Goal: Task Accomplishment & Management: Use online tool/utility

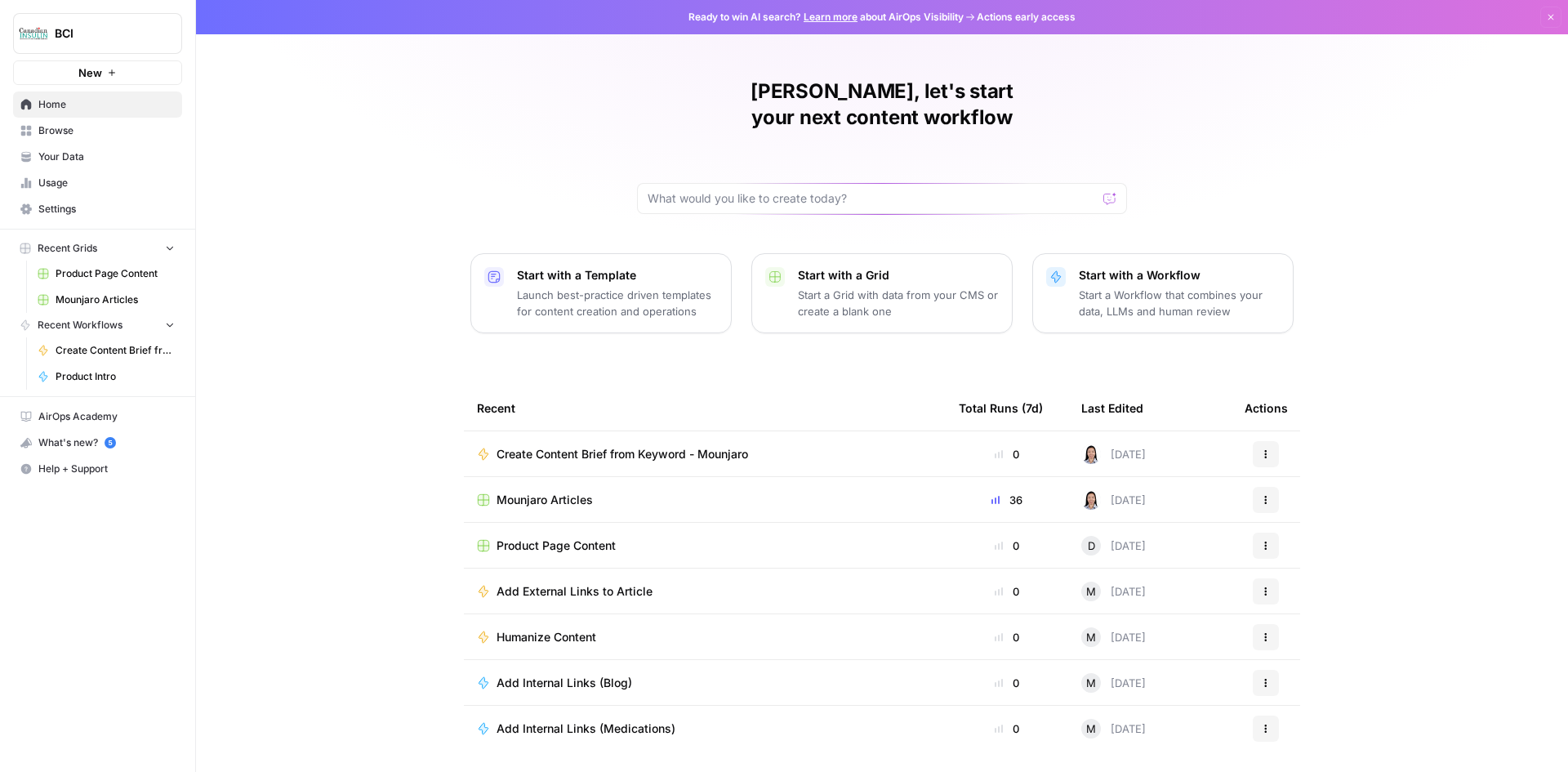
click at [71, 214] on span "Settings" at bounding box center [106, 209] width 136 height 15
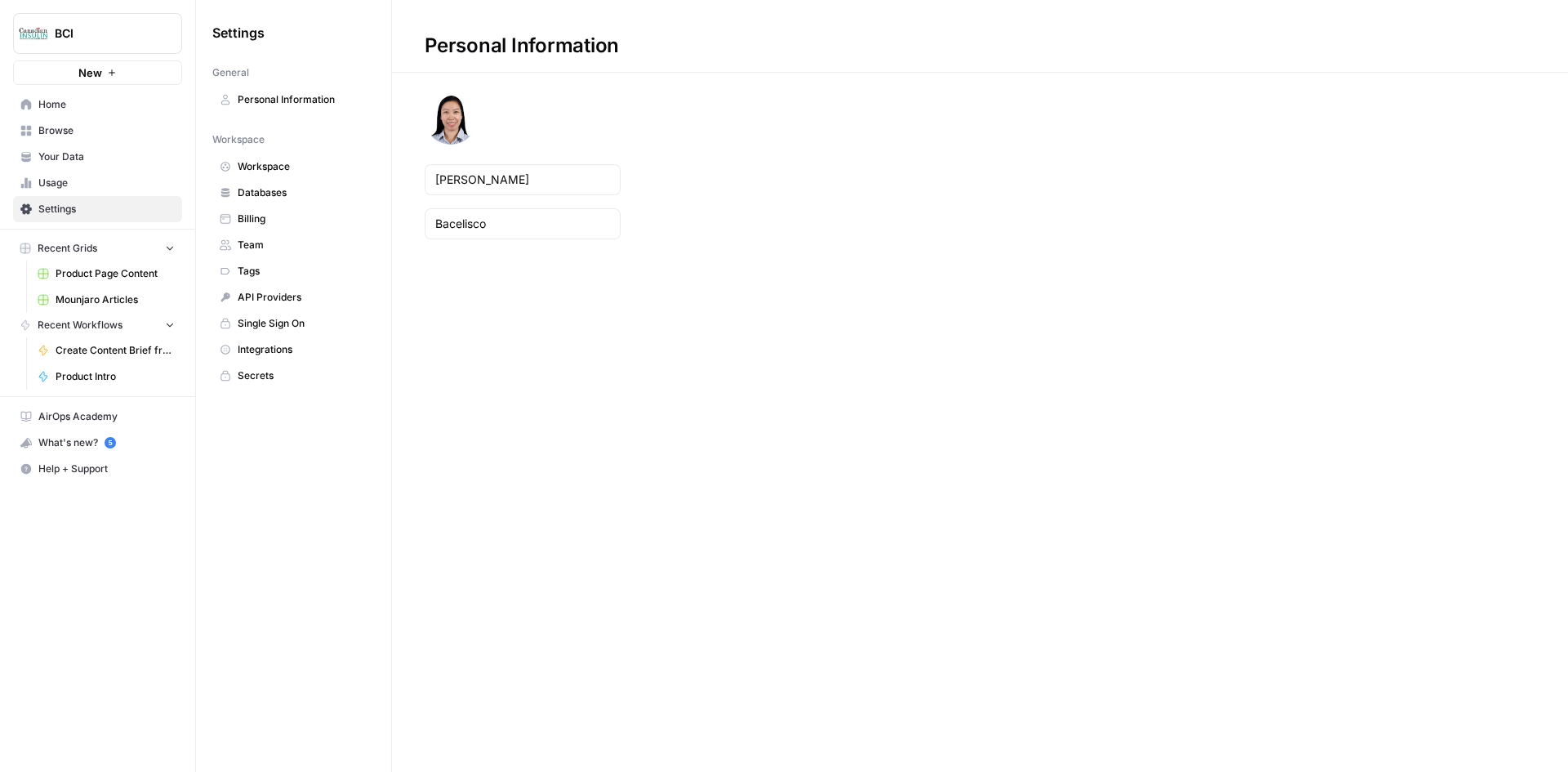
drag, startPoint x: 60, startPoint y: 190, endPoint x: 192, endPoint y: 216, distance: 134.5
click at [60, 189] on link "Usage" at bounding box center [97, 183] width 169 height 26
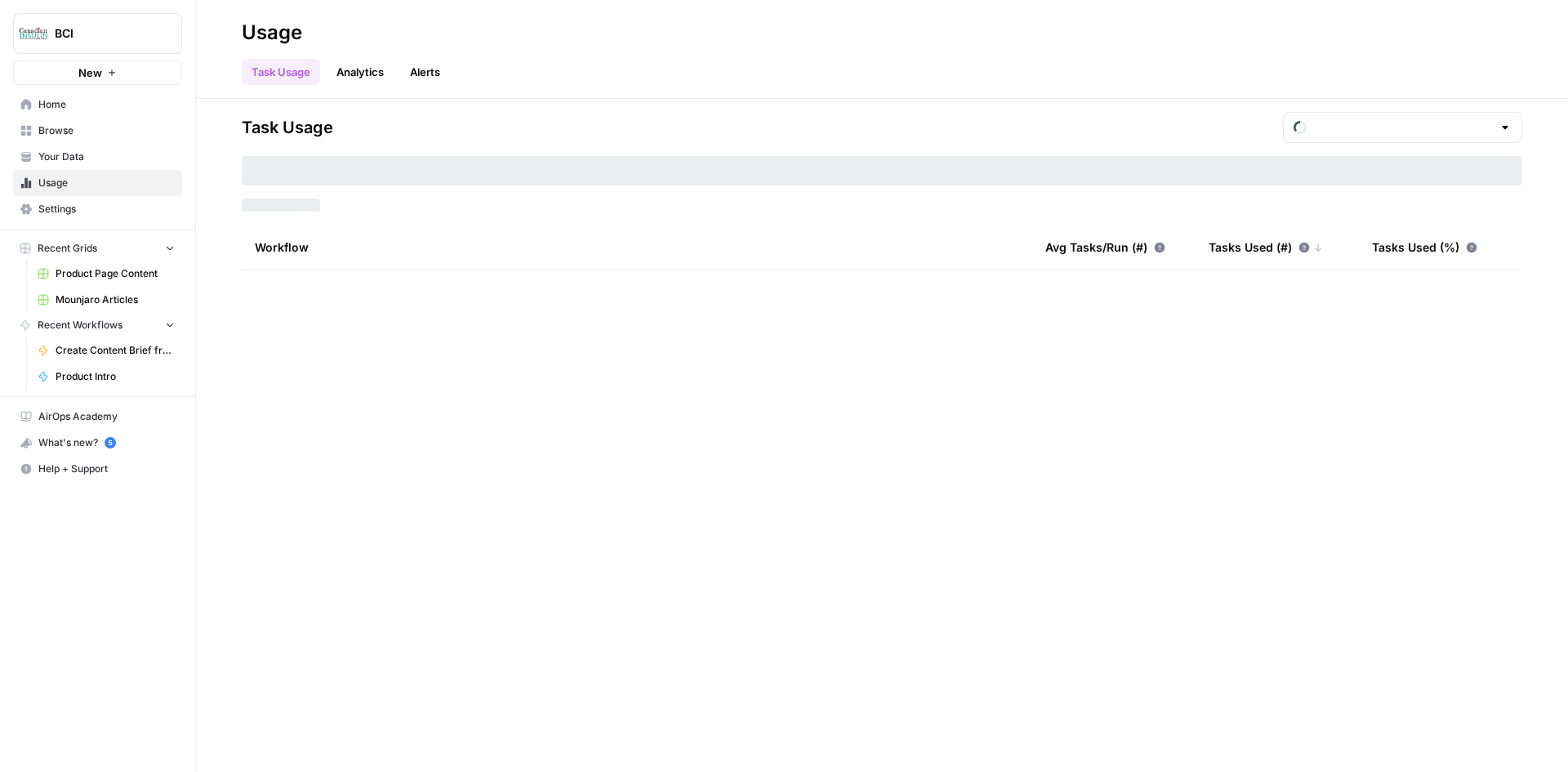
type input "August Included Tasks"
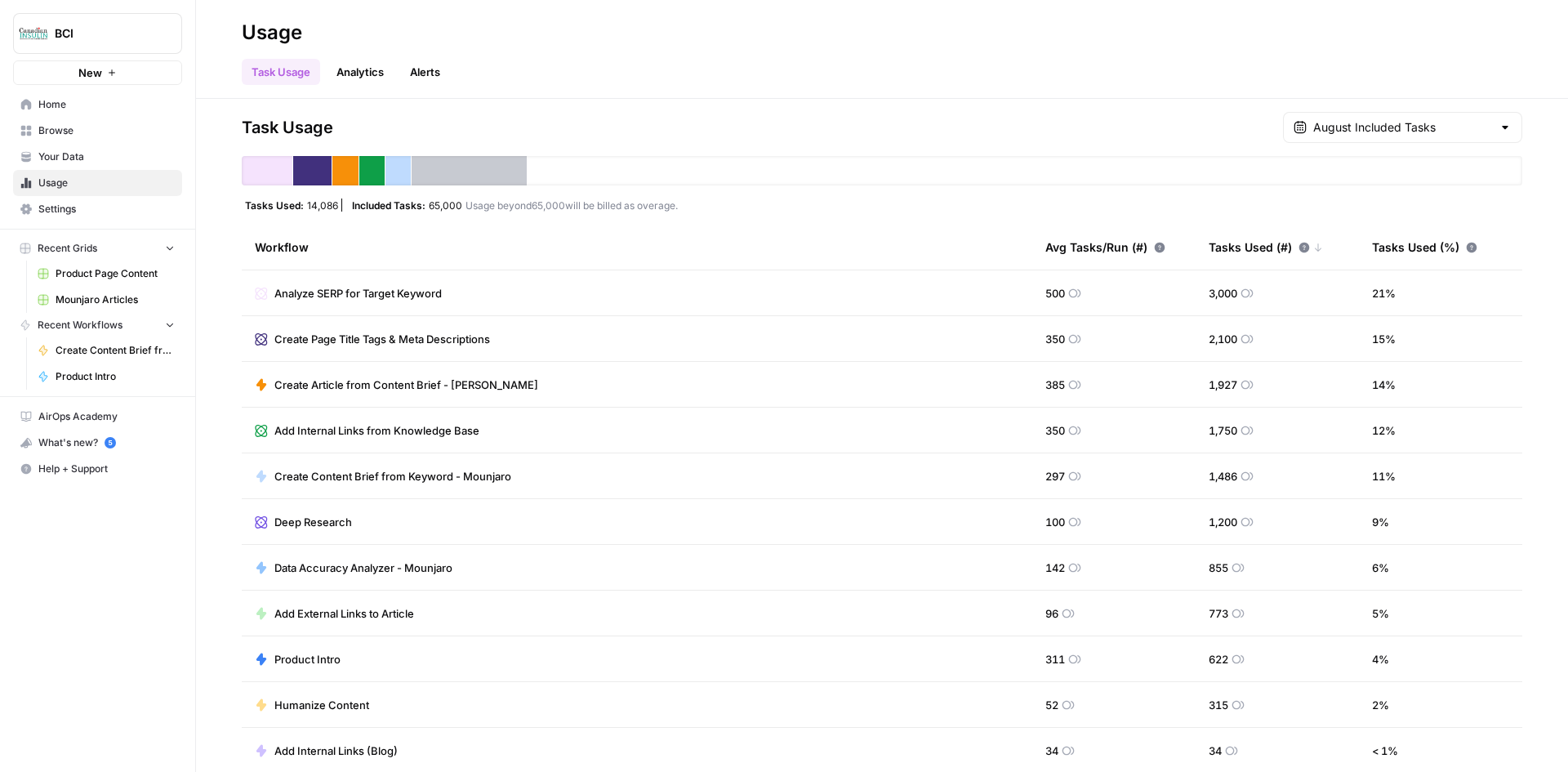
click at [344, 71] on link "Analytics" at bounding box center [360, 71] width 67 height 26
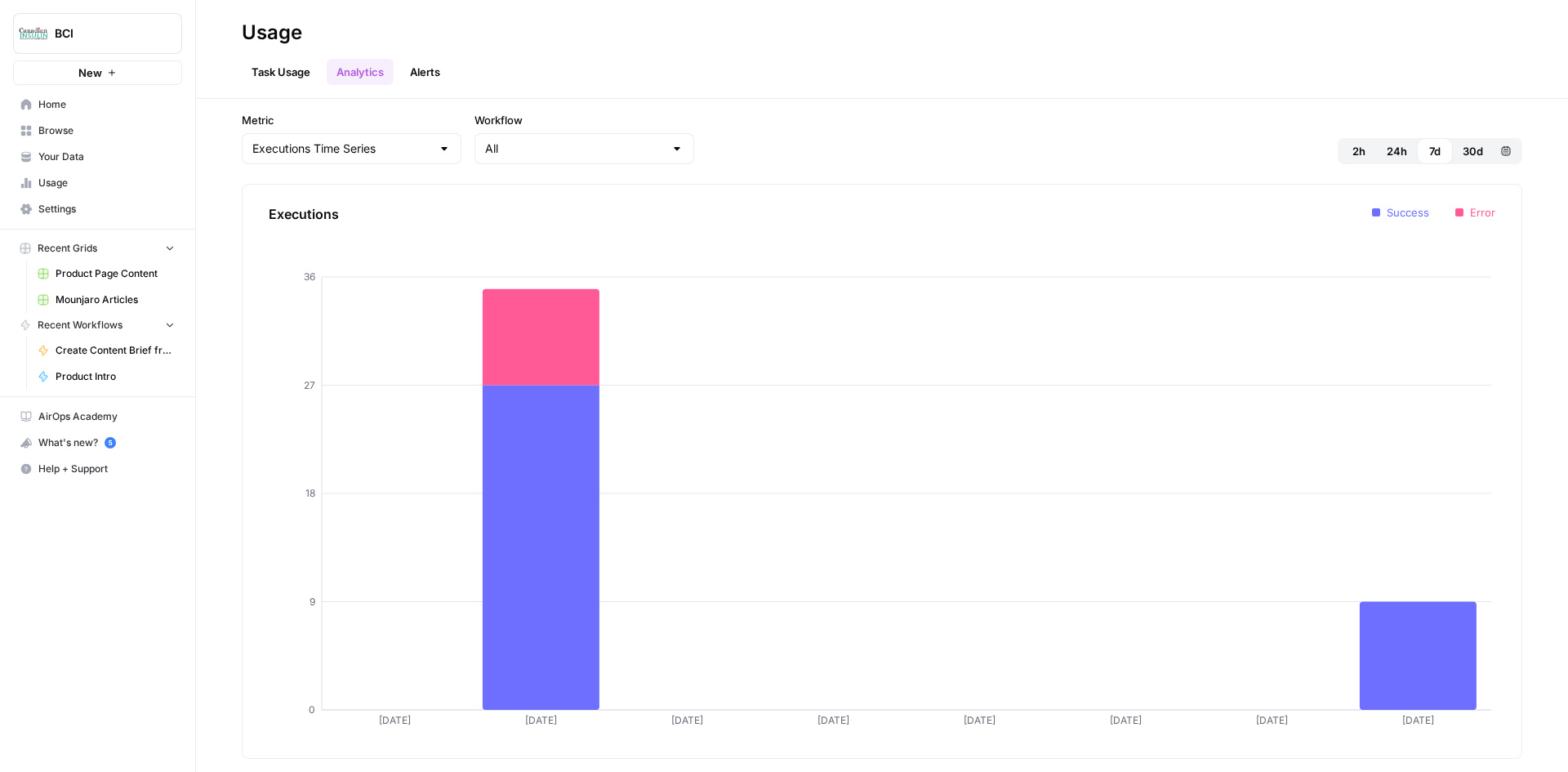
click at [88, 219] on link "Settings" at bounding box center [97, 209] width 169 height 26
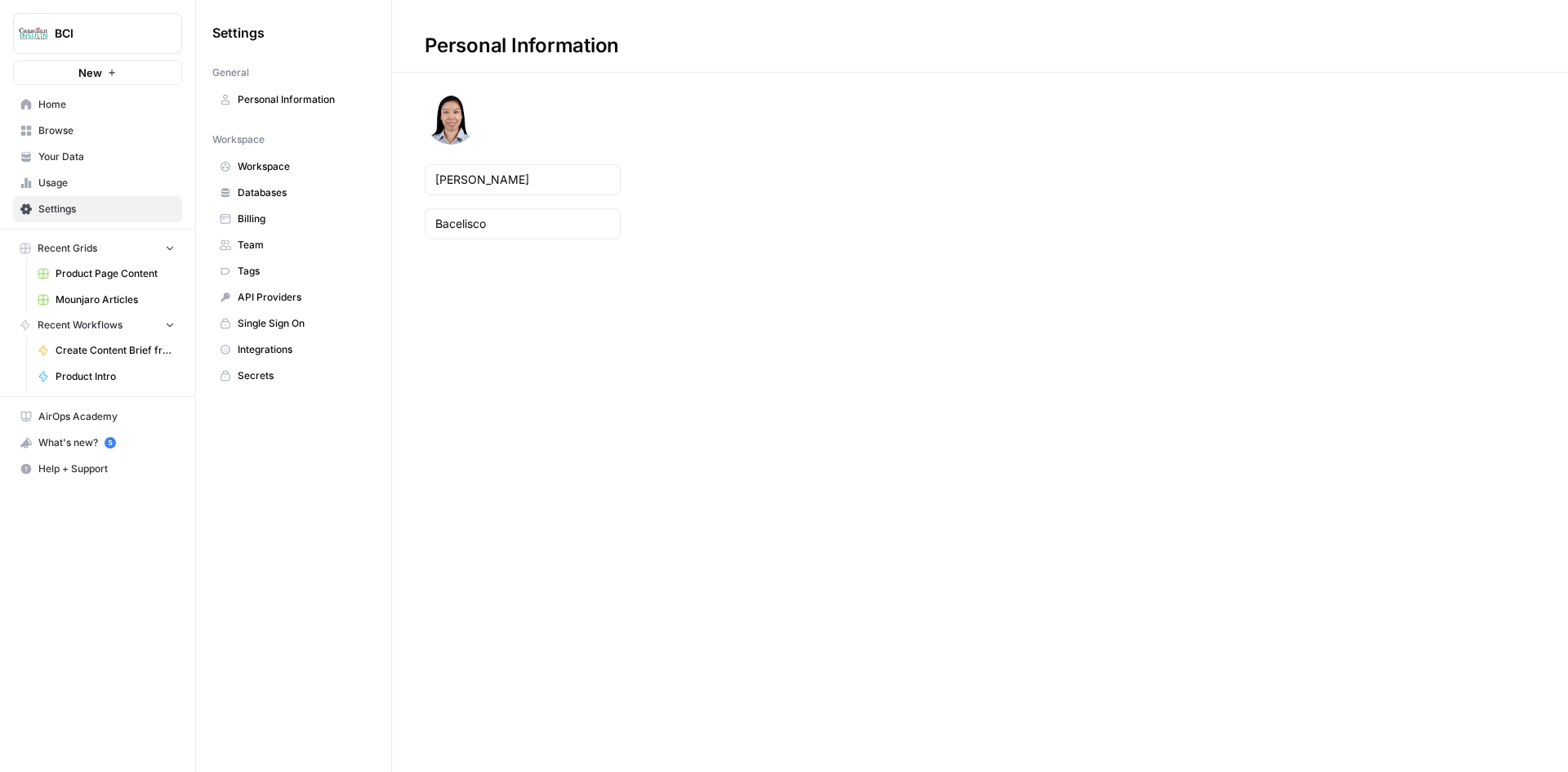
click at [278, 219] on span "Billing" at bounding box center [302, 219] width 130 height 15
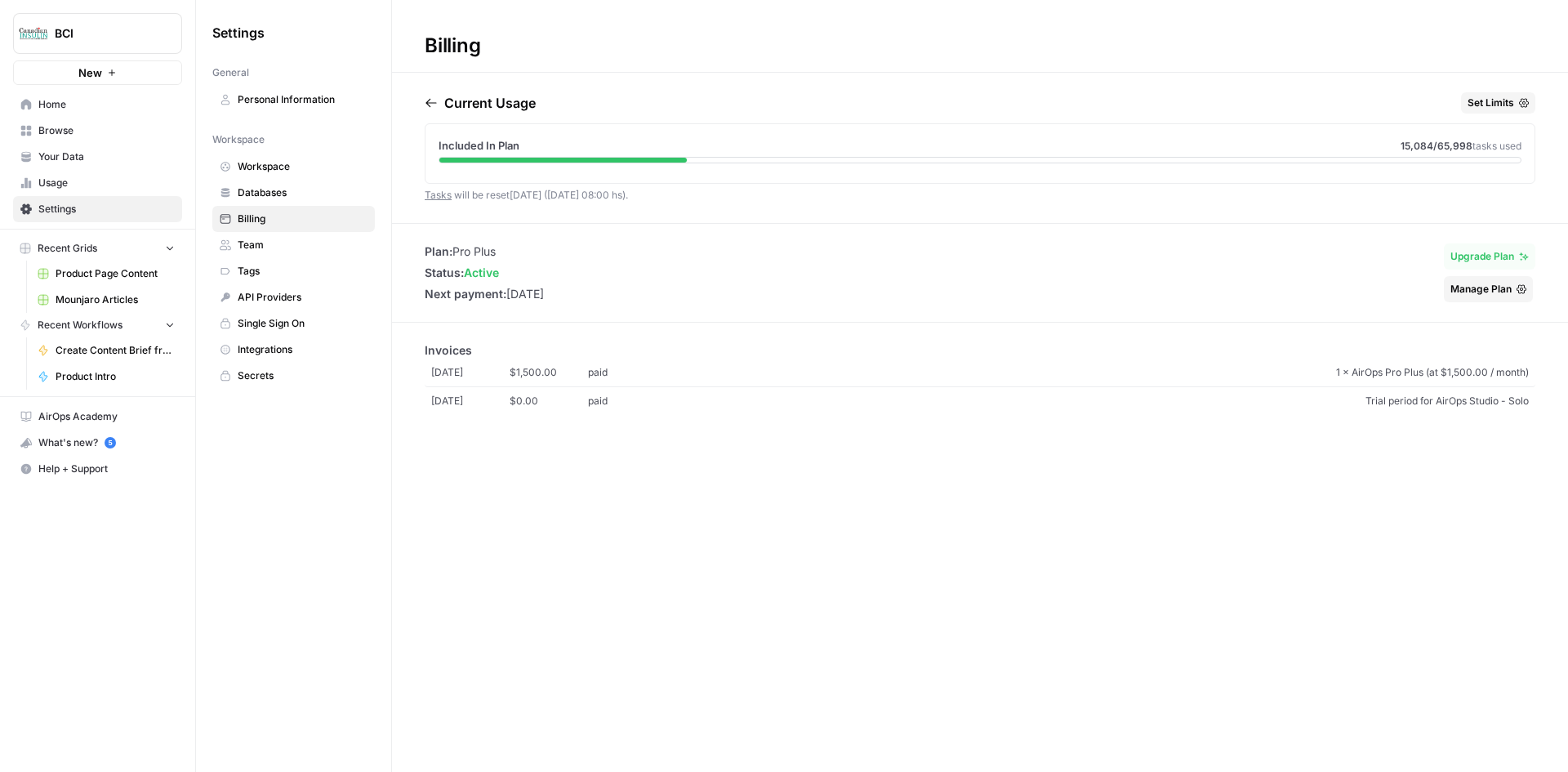
click at [133, 297] on span "Mounjaro Articles" at bounding box center [115, 300] width 120 height 15
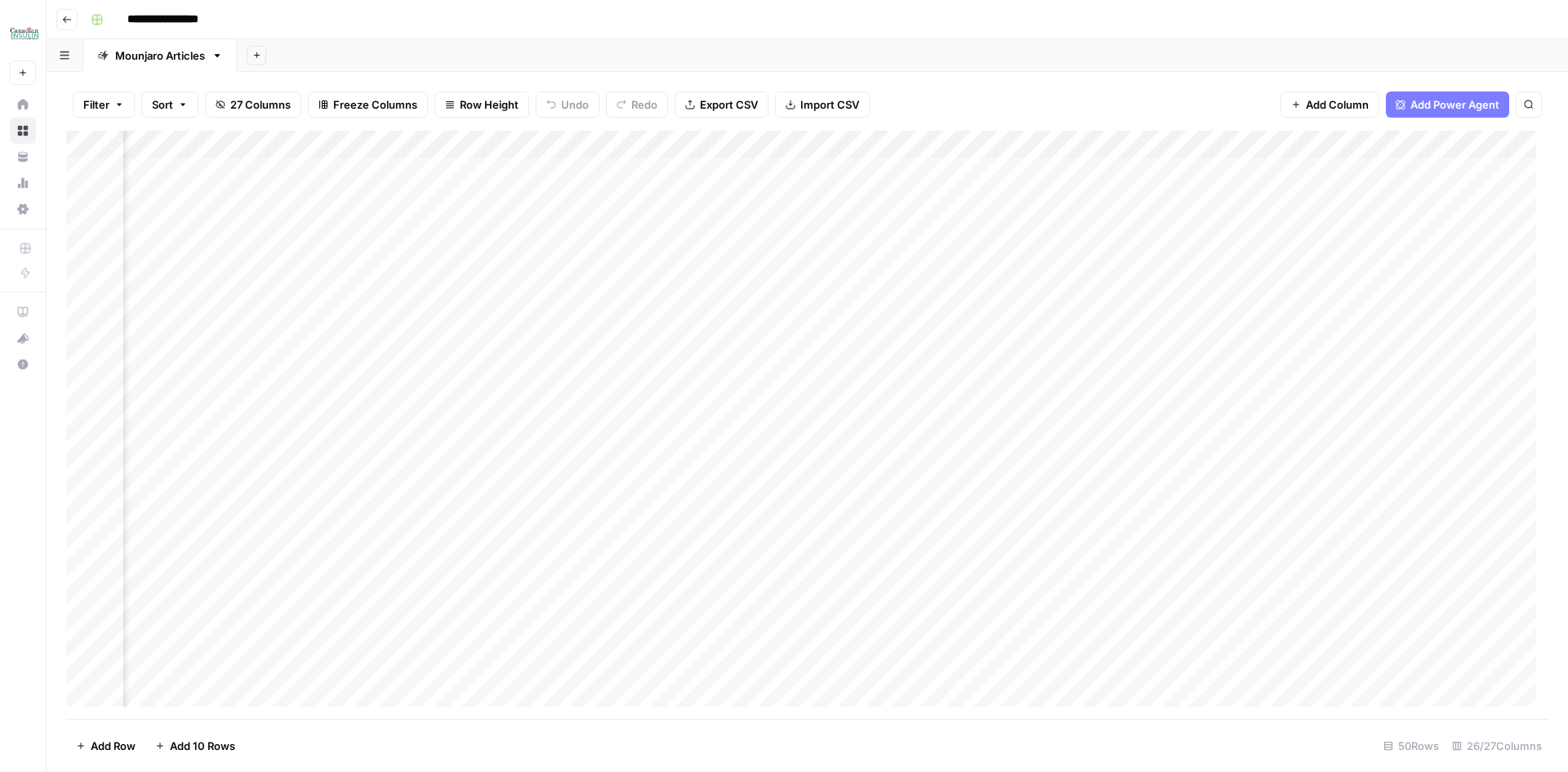
scroll to position [0, 393]
drag, startPoint x: 767, startPoint y: 727, endPoint x: 945, endPoint y: 744, distance: 178.8
click at [949, 744] on footer "Add Row Add 10 Rows 50 Rows 26/27 Columns" at bounding box center [807, 745] width 1483 height 53
click at [297, 199] on div "Add Column" at bounding box center [807, 425] width 1483 height 588
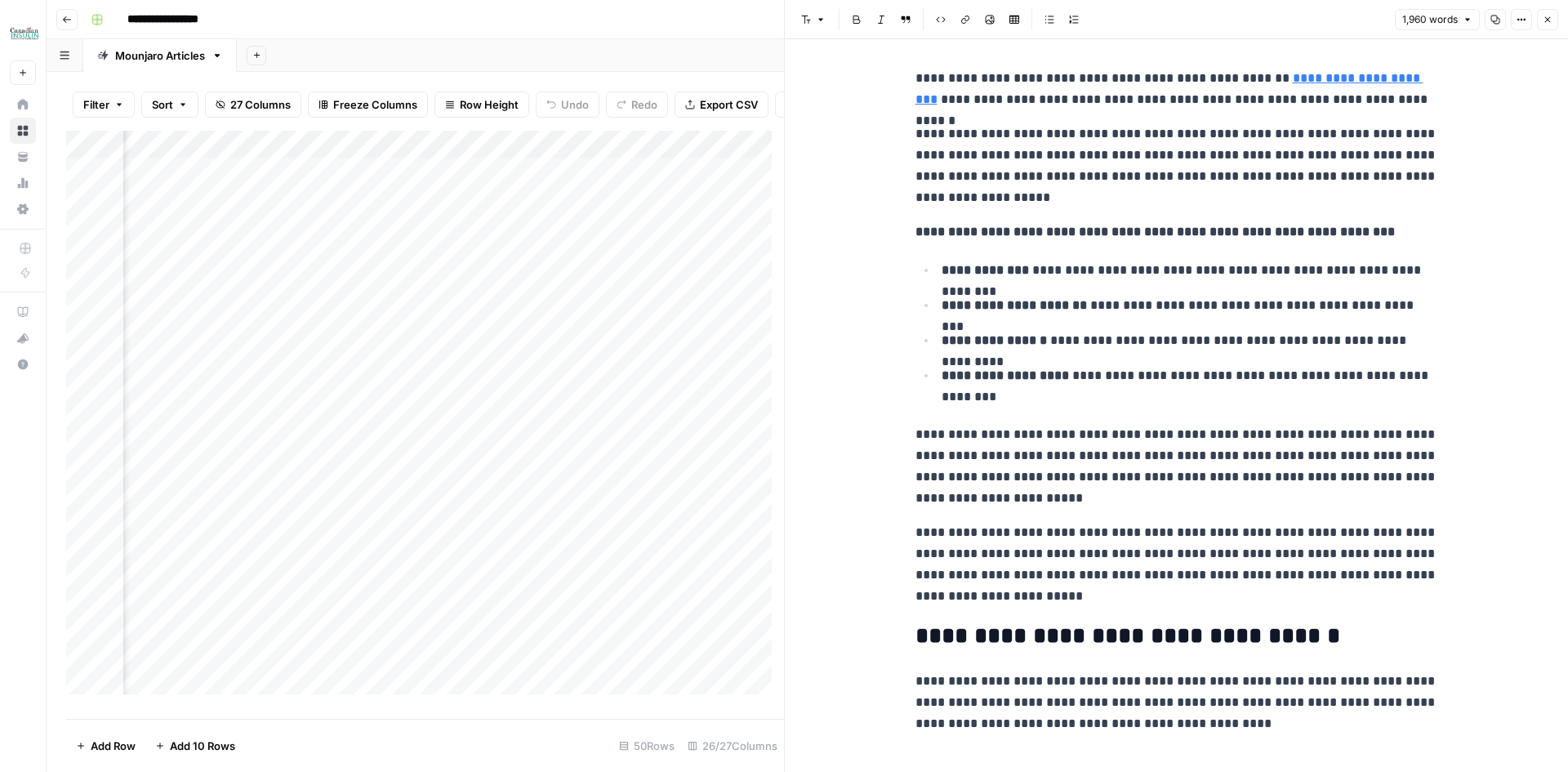
scroll to position [762, 0]
